Goal: Find specific page/section: Find specific page/section

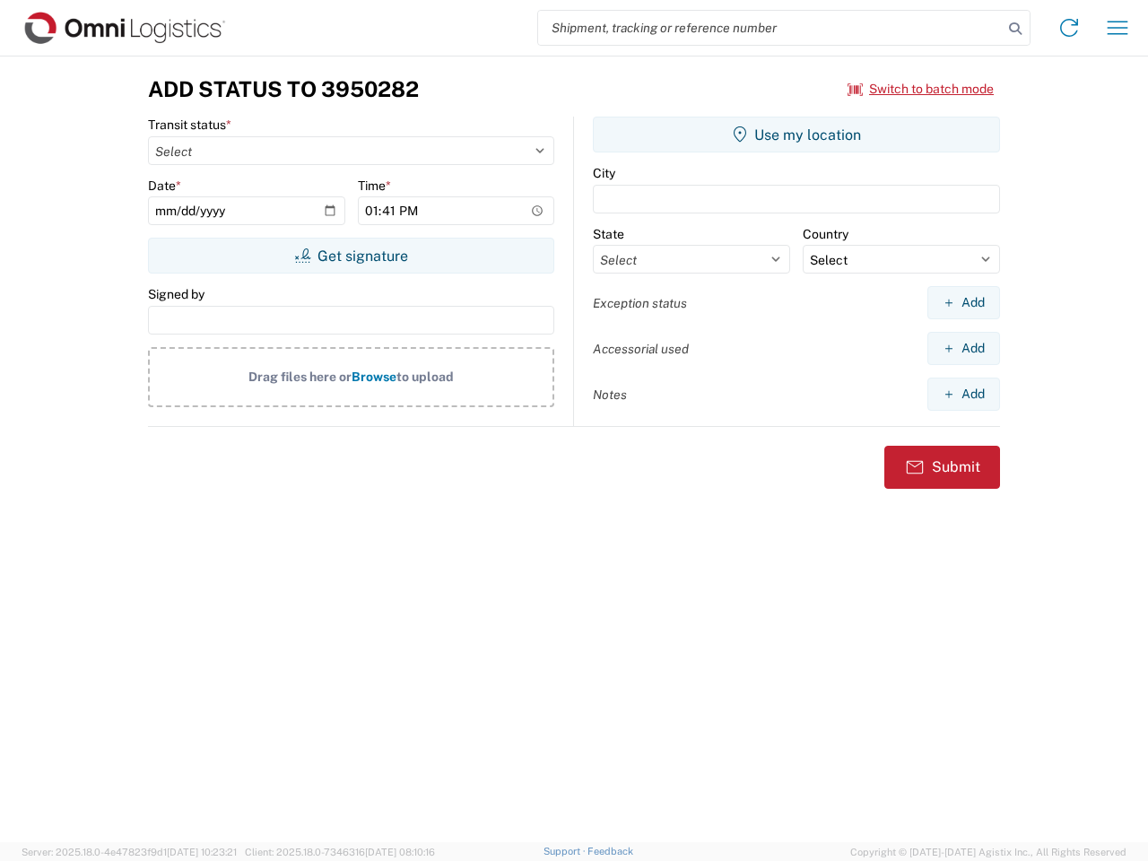
click at [770, 28] on input "search" at bounding box center [770, 28] width 464 height 34
click at [1015, 29] on icon at bounding box center [1014, 28] width 25 height 25
click at [1069, 28] on icon at bounding box center [1068, 27] width 29 height 29
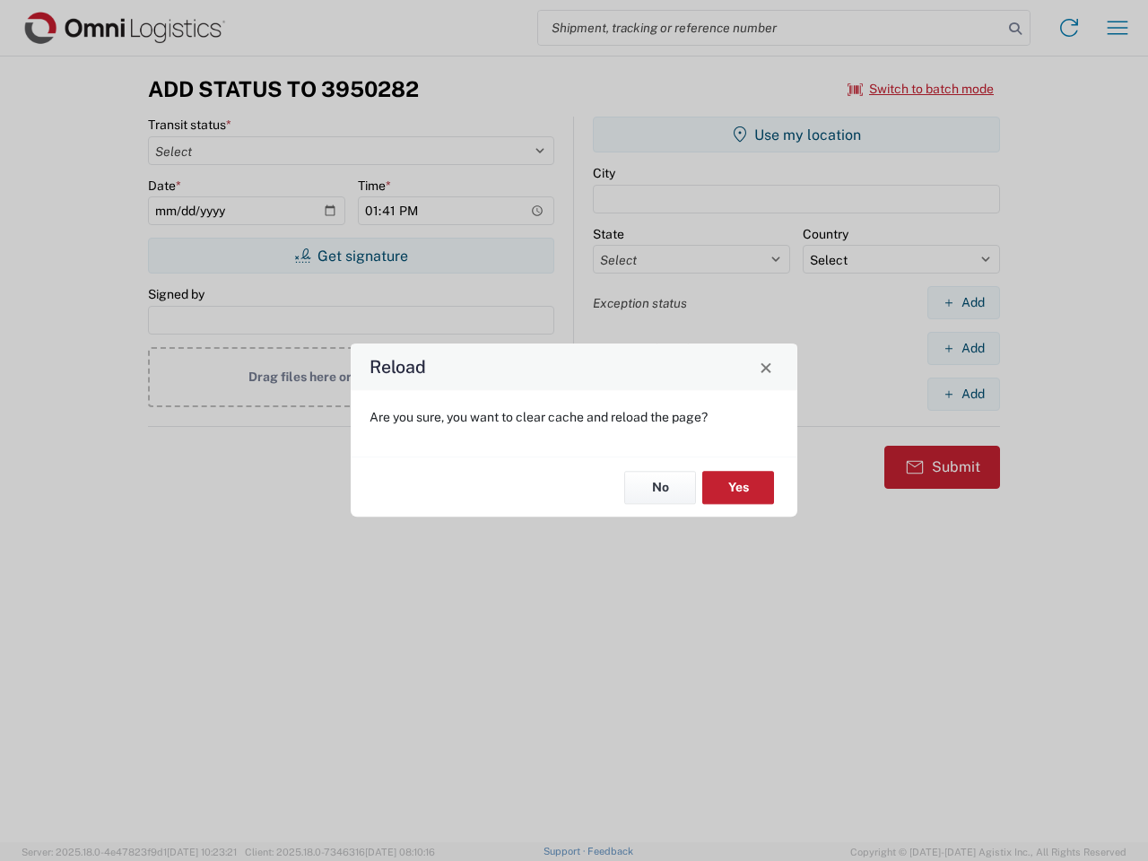
click at [921, 89] on div "Reload Are you sure, you want to clear cache and reload the page? No Yes" at bounding box center [574, 430] width 1148 height 861
click at [351, 256] on div "Reload Are you sure, you want to clear cache and reload the page? No Yes" at bounding box center [574, 430] width 1148 height 861
click at [796, 134] on div "Reload Are you sure, you want to clear cache and reload the page? No Yes" at bounding box center [574, 430] width 1148 height 861
click at [963, 302] on div "Reload Are you sure, you want to clear cache and reload the page? No Yes" at bounding box center [574, 430] width 1148 height 861
click at [963, 348] on div "Reload Are you sure, you want to clear cache and reload the page? No Yes" at bounding box center [574, 430] width 1148 height 861
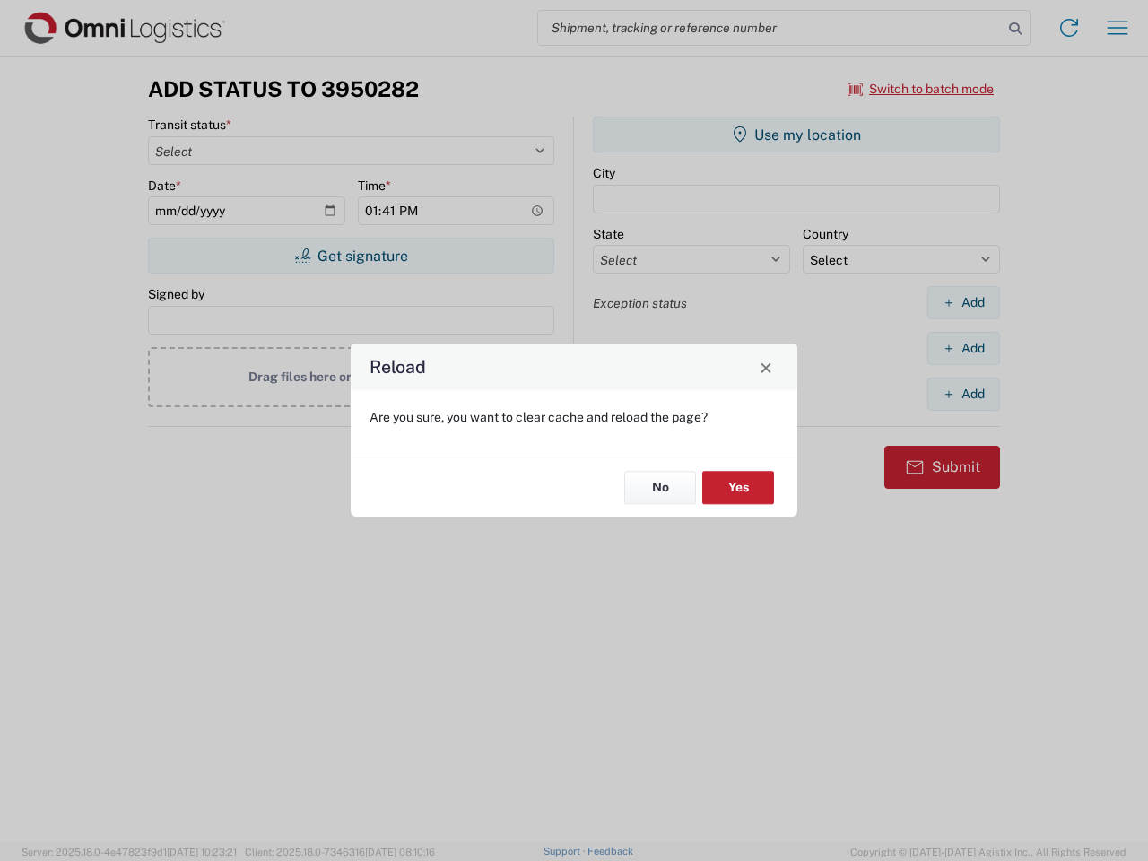
click at [963, 394] on div "Reload Are you sure, you want to clear cache and reload the page? No Yes" at bounding box center [574, 430] width 1148 height 861
